Goal: Transaction & Acquisition: Purchase product/service

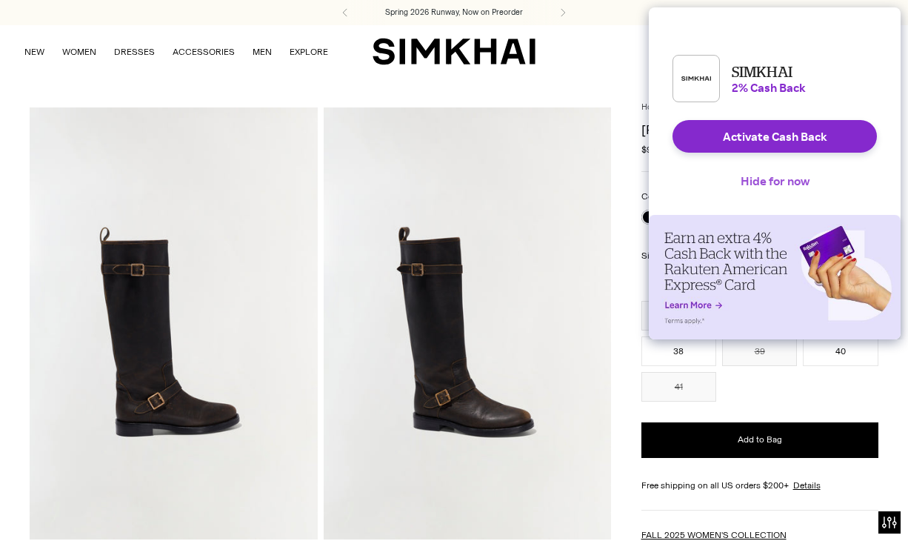
click at [763, 191] on button "Hide for now" at bounding box center [775, 180] width 93 height 33
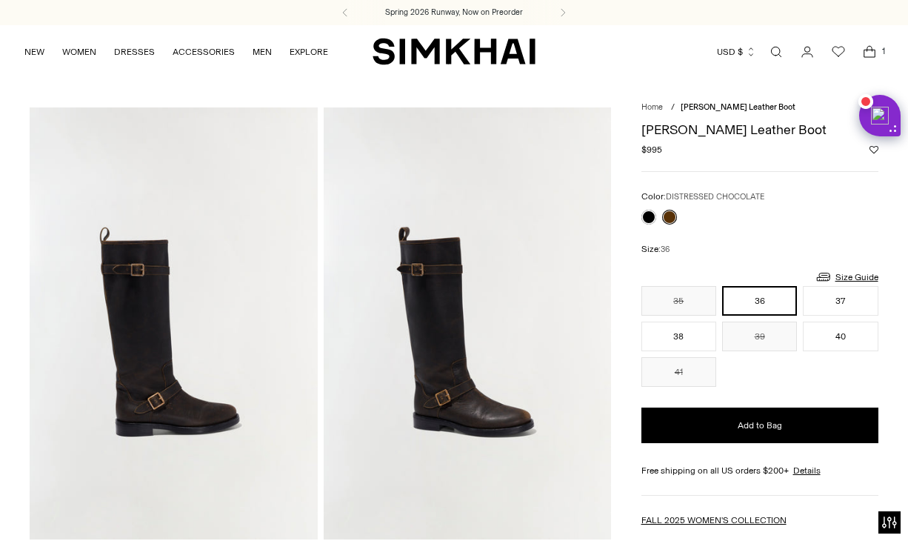
click at [666, 216] on link at bounding box center [669, 217] width 15 height 15
click at [834, 309] on button "37" at bounding box center [840, 301] width 75 height 30
click at [850, 278] on link "Size Guide" at bounding box center [847, 276] width 64 height 19
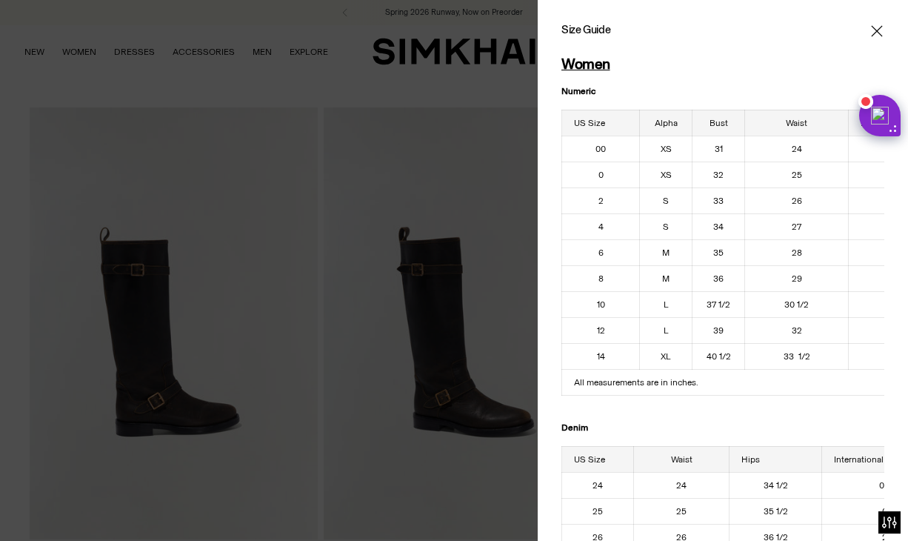
click at [877, 30] on icon "Close" at bounding box center [877, 31] width 12 height 15
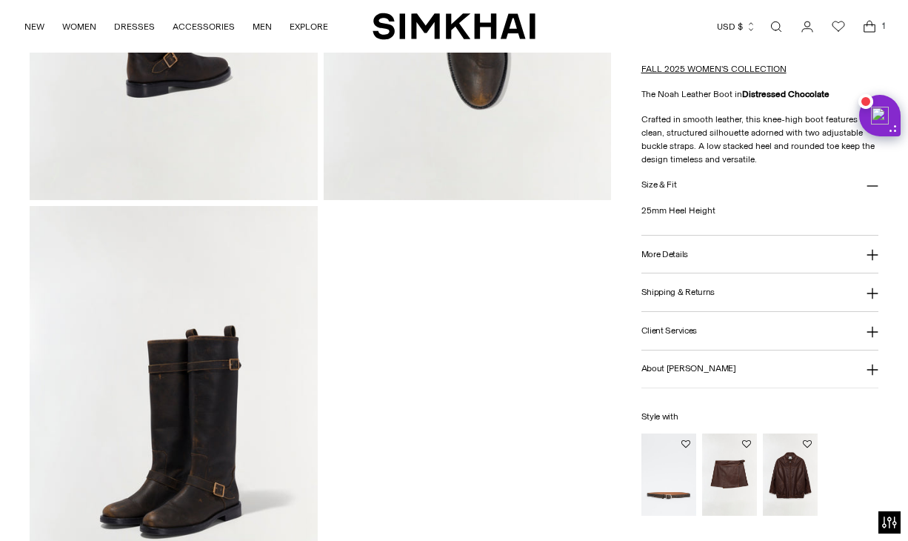
scroll to position [961, 0]
